Goal: Task Accomplishment & Management: Manage account settings

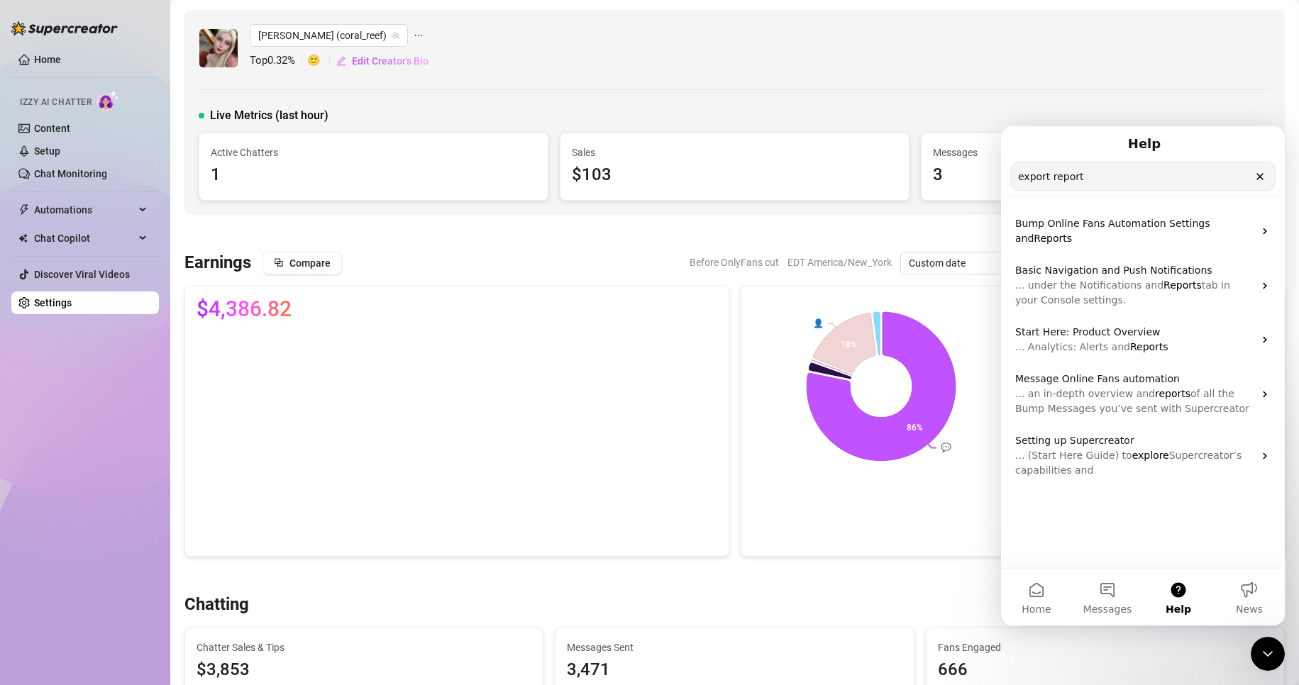
click at [59, 298] on link "Settings" at bounding box center [53, 302] width 38 height 11
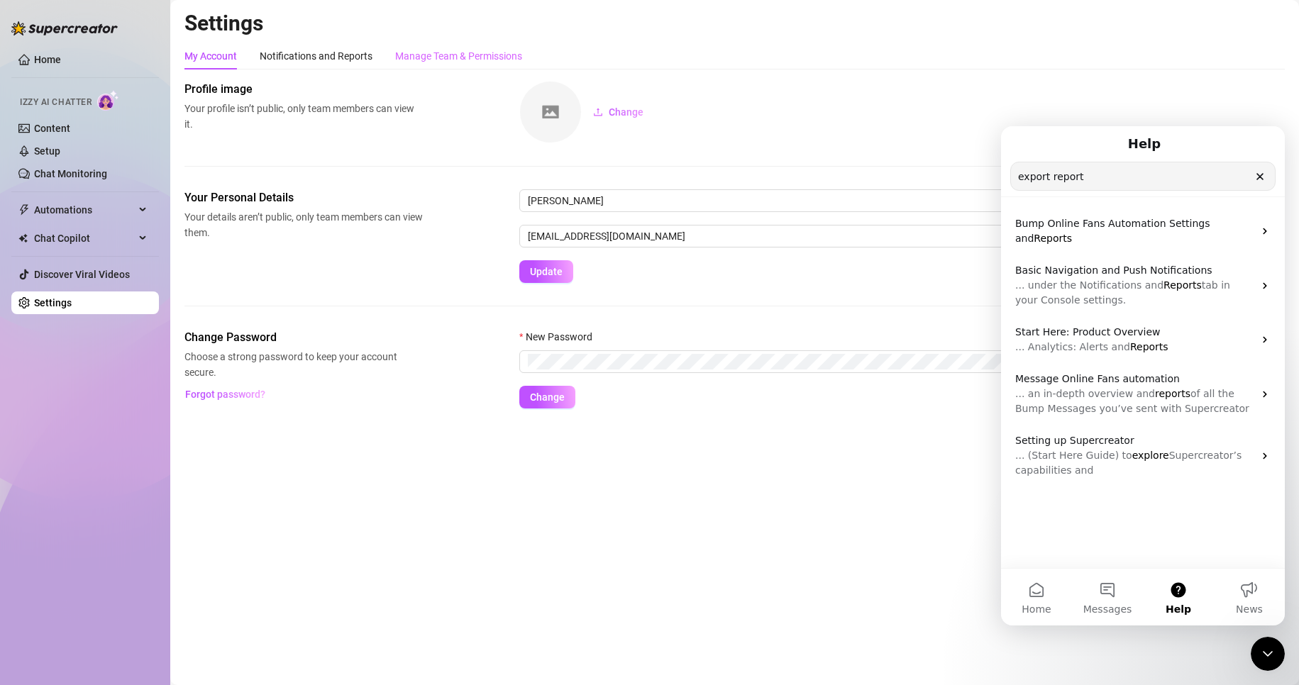
click at [483, 64] on div "Manage Team & Permissions" at bounding box center [458, 56] width 127 height 27
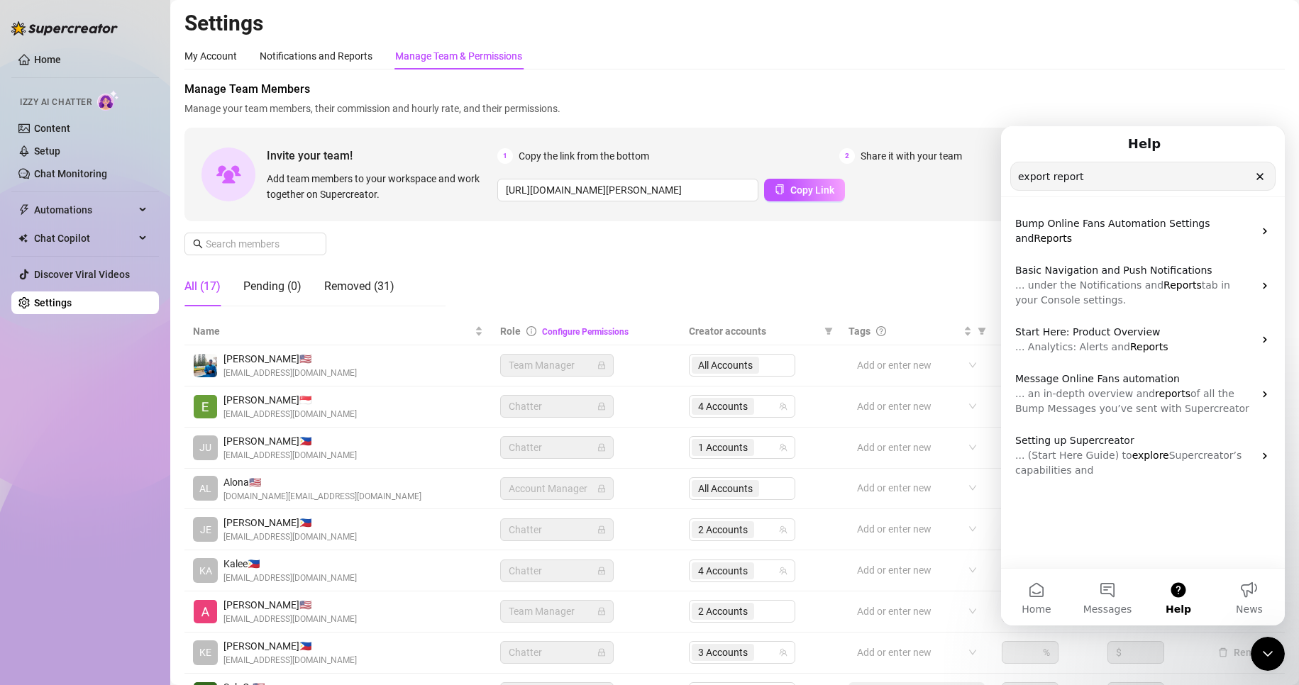
scroll to position [170, 0]
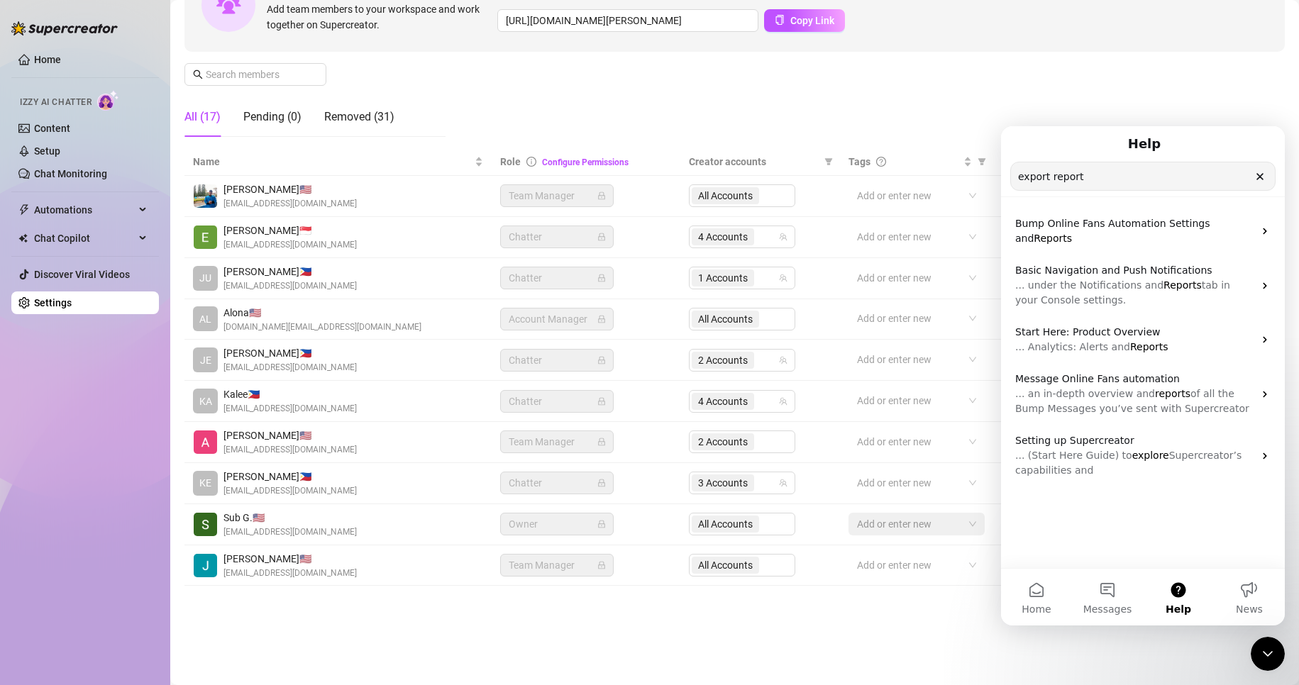
click at [1262, 176] on div "export report Search for help" at bounding box center [1143, 176] width 264 height 28
click at [1262, 176] on icon "Clear" at bounding box center [1260, 177] width 6 height 6
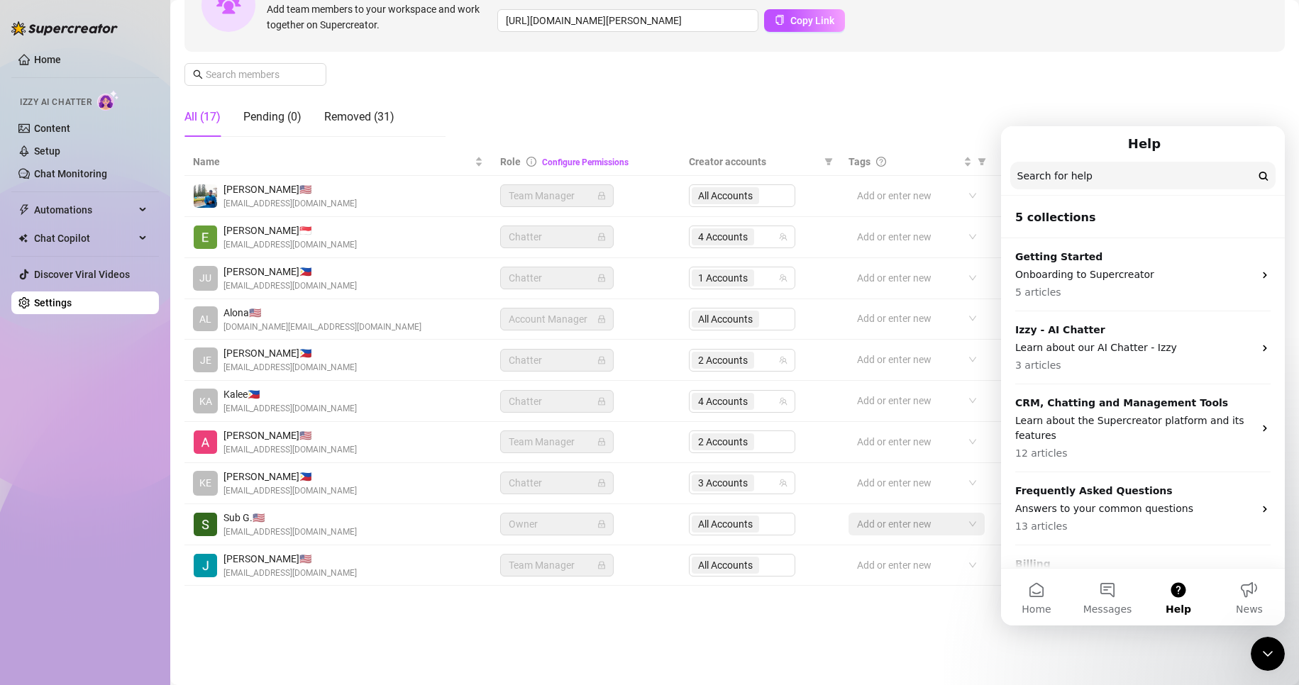
click at [861, 630] on div "Settings My Account Notifications and Reports Manage Team & Permissions Profile…" at bounding box center [734, 241] width 1101 height 803
click at [1260, 651] on icon "Close Intercom Messenger" at bounding box center [1268, 654] width 17 height 17
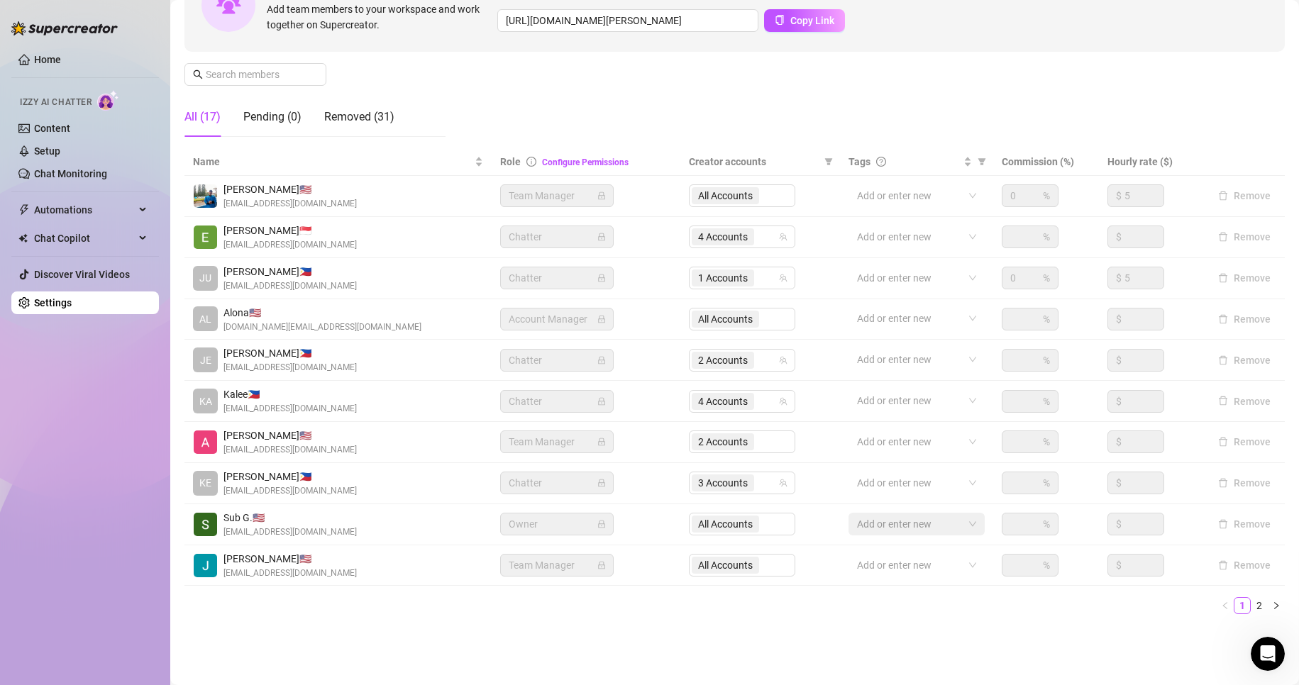
click at [517, 610] on ul "1 2" at bounding box center [734, 605] width 1101 height 17
click at [712, 488] on span "3 Accounts" at bounding box center [723, 483] width 50 height 16
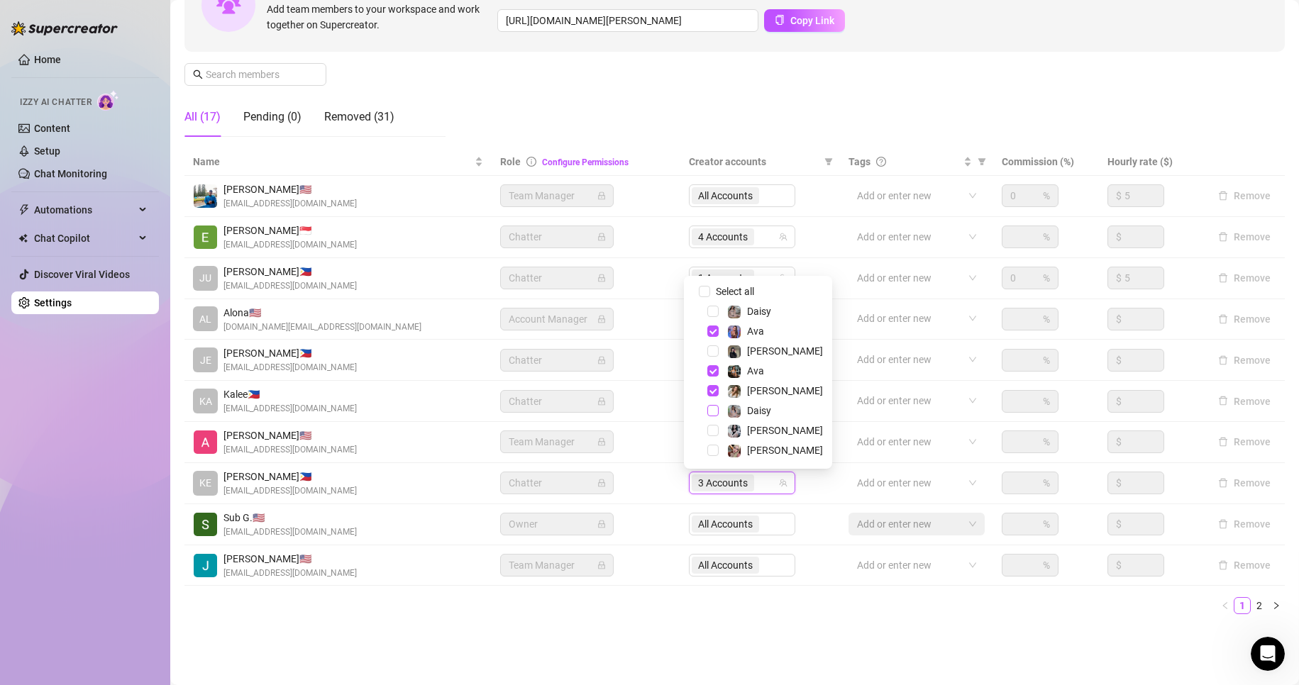
click at [712, 413] on span "Select tree node" at bounding box center [712, 410] width 11 height 11
click at [709, 313] on span "Select tree node" at bounding box center [712, 311] width 11 height 11
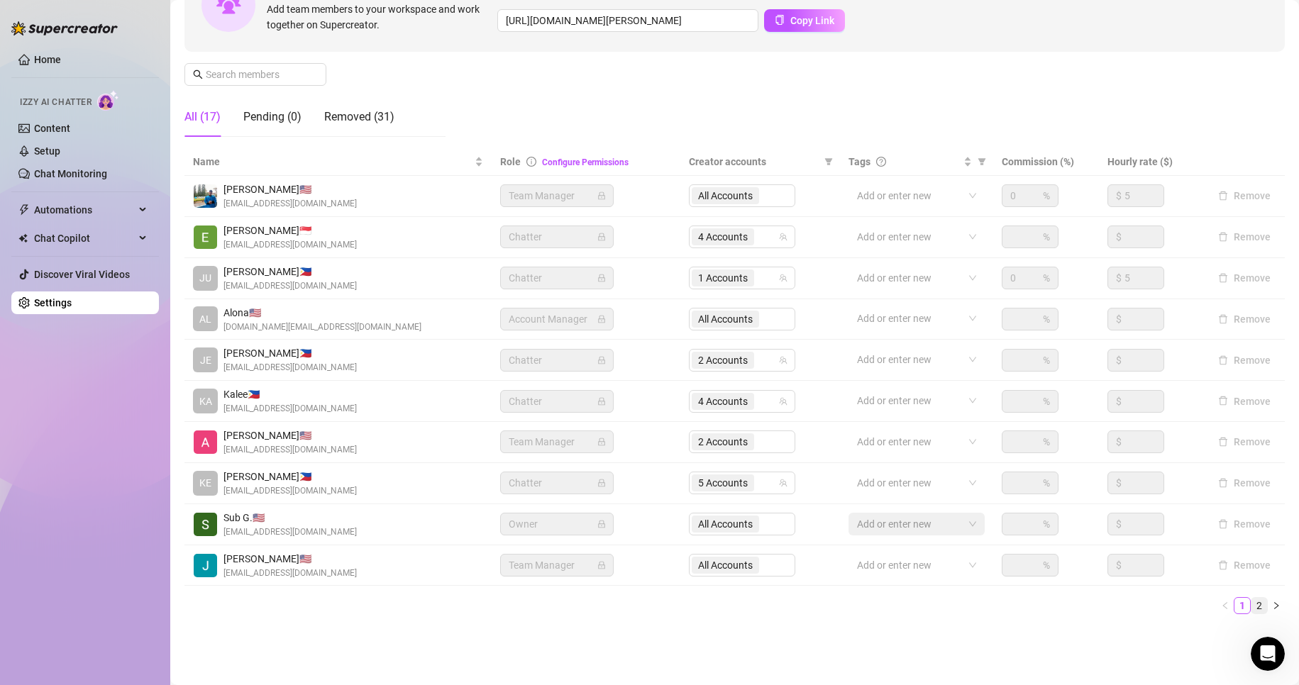
click at [1252, 605] on link "2" at bounding box center [1260, 606] width 16 height 16
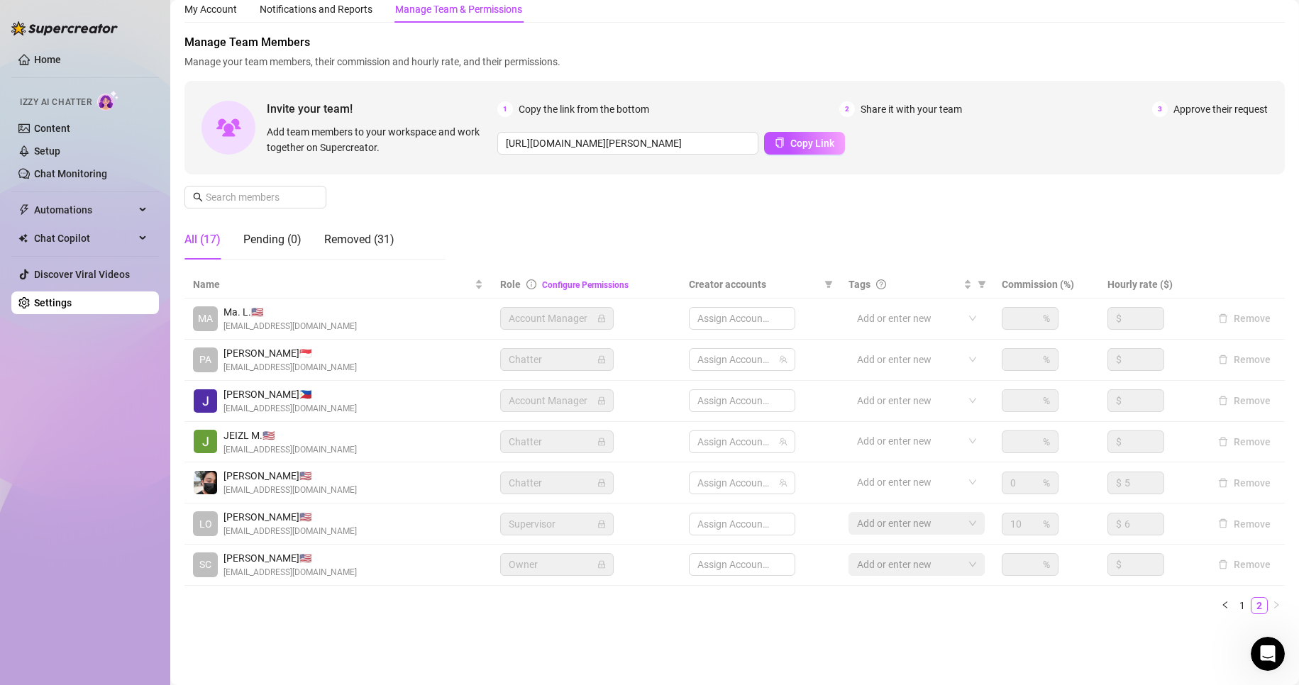
scroll to position [47, 0]
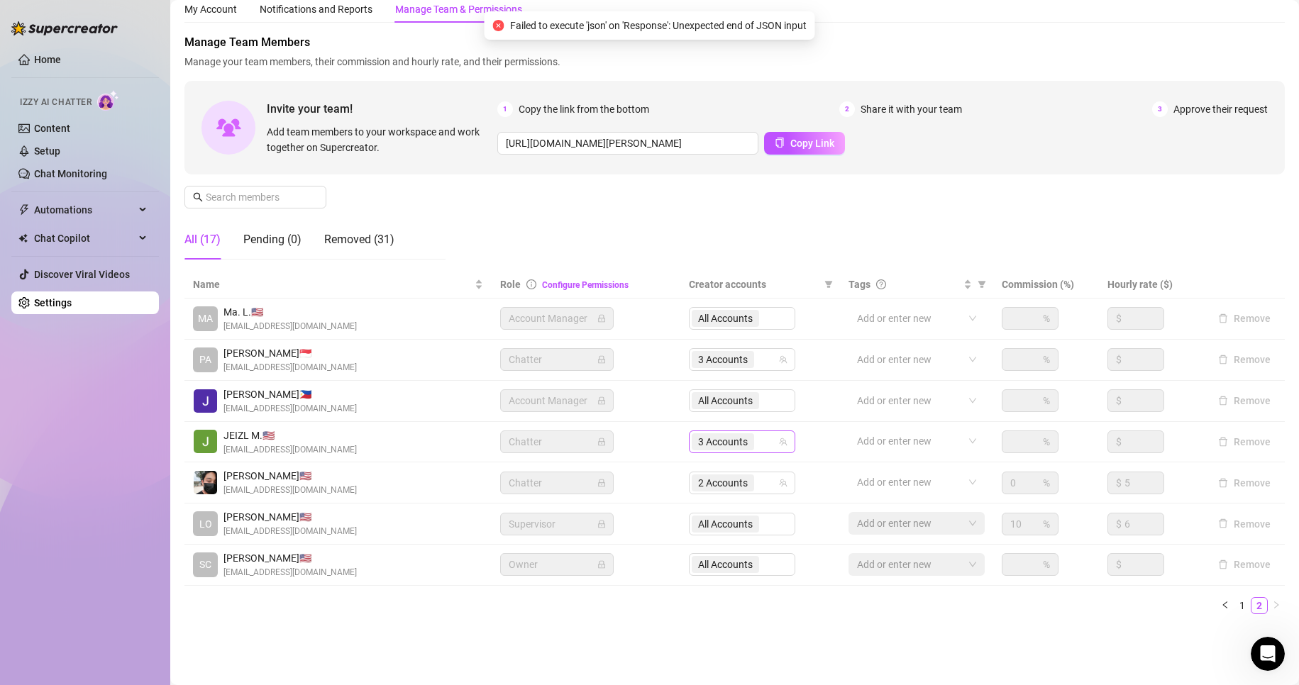
click at [735, 446] on span "3 Accounts" at bounding box center [723, 442] width 50 height 16
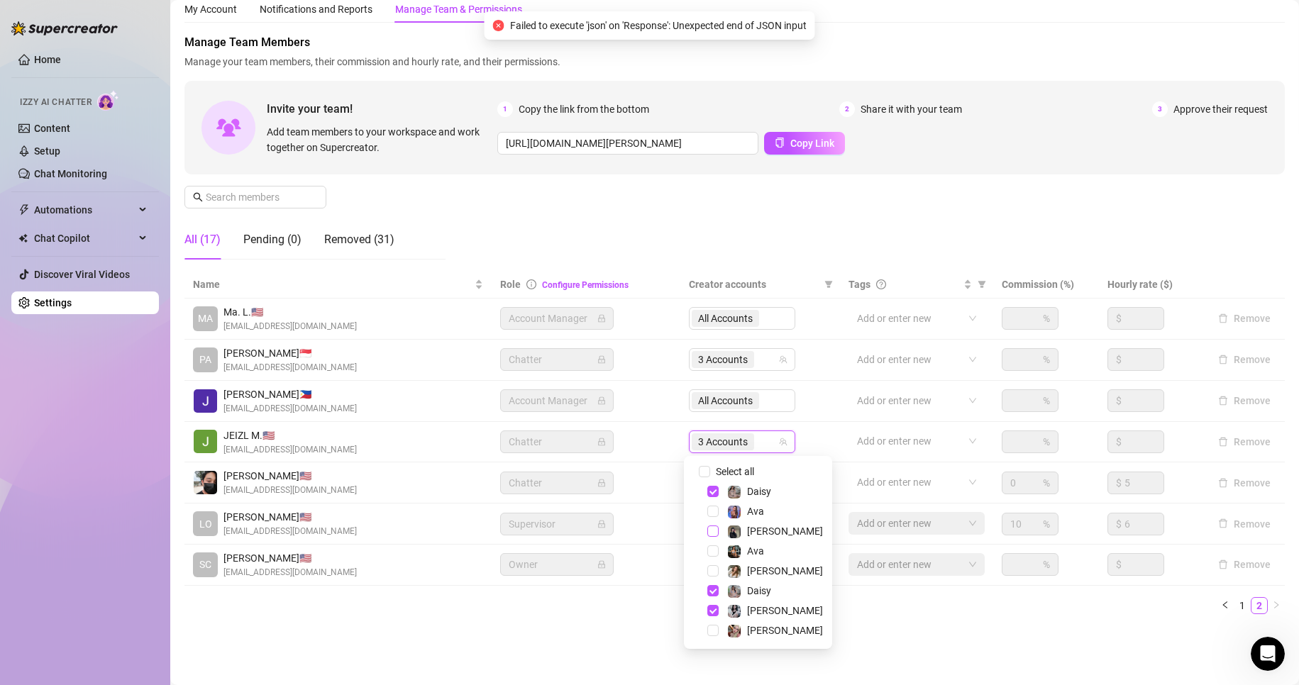
click at [712, 531] on span "Select tree node" at bounding box center [712, 531] width 11 height 11
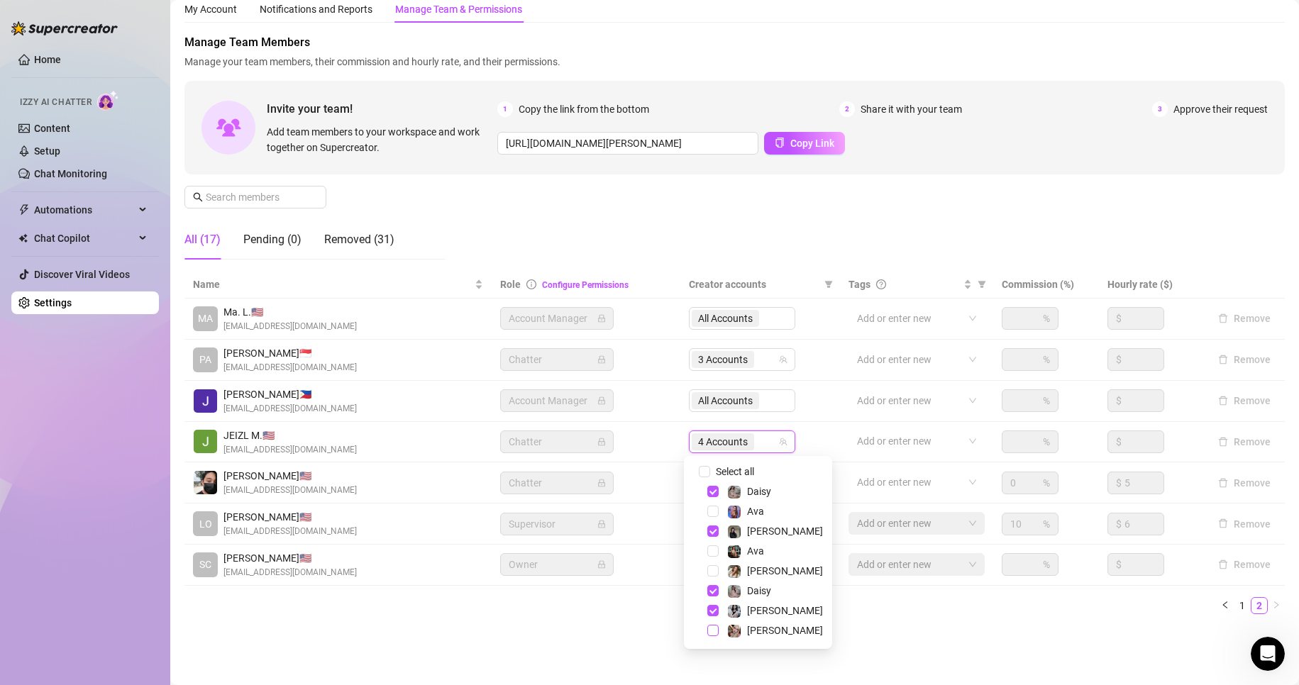
click at [709, 633] on span "Select tree node" at bounding box center [712, 630] width 11 height 11
click at [710, 492] on span "Select tree node" at bounding box center [712, 491] width 11 height 11
click at [713, 590] on span "Select tree node" at bounding box center [712, 590] width 11 height 11
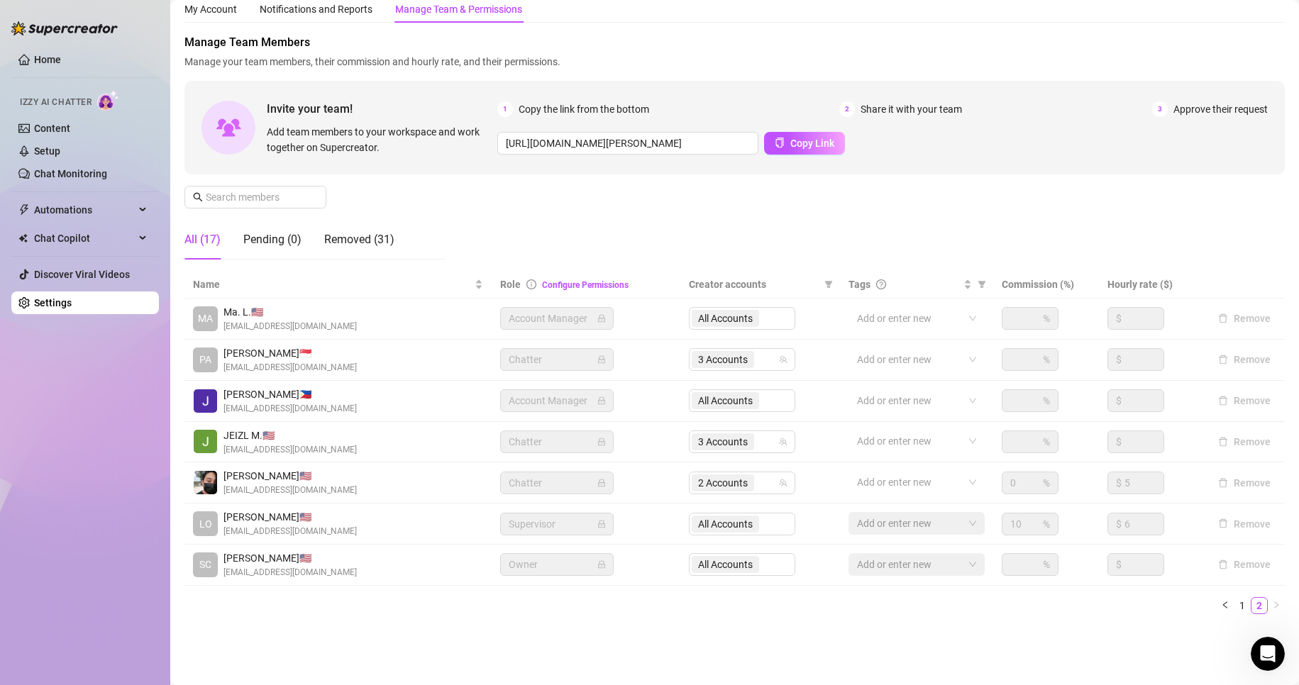
click at [608, 626] on div "Settings My Account Notifications and Reports Manage Team & Permissions Profile…" at bounding box center [734, 303] width 1101 height 680
